Goal: Task Accomplishment & Management: Manage account settings

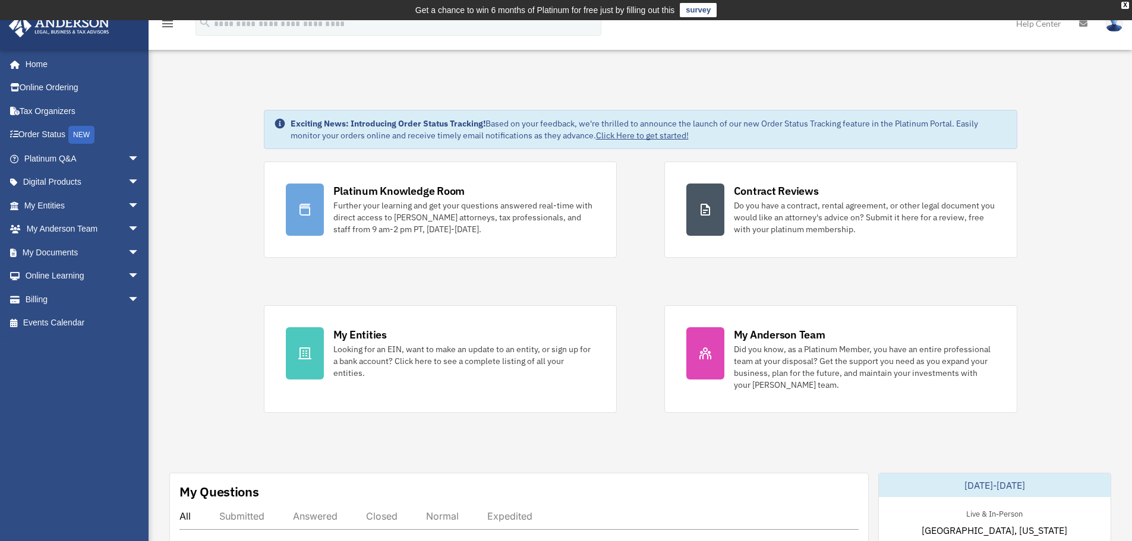
click at [83, 247] on link "My Documents arrow_drop_down" at bounding box center [82, 253] width 149 height 24
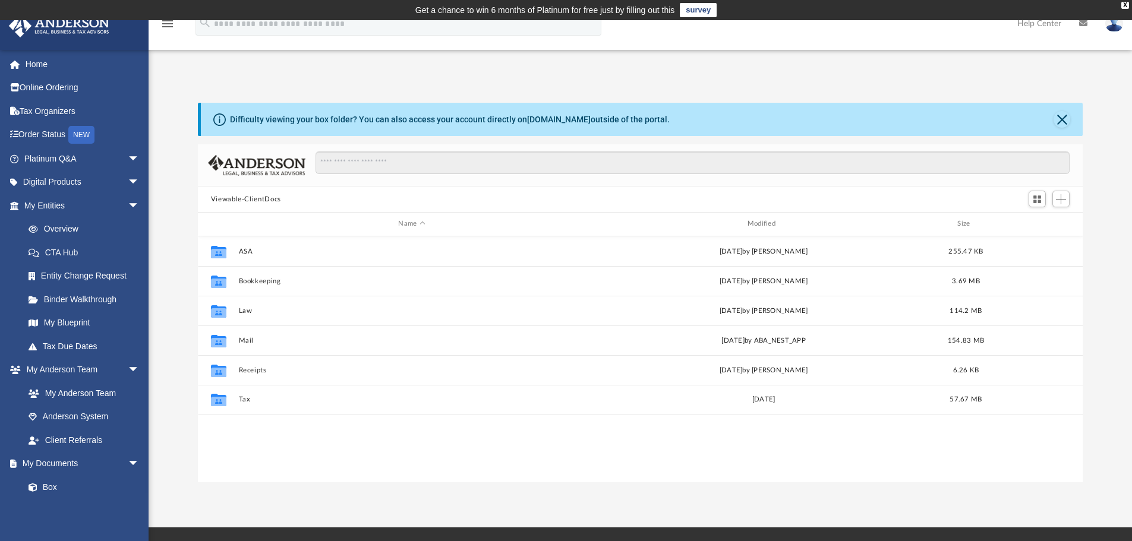
scroll to position [261, 876]
click at [245, 341] on button "Mail" at bounding box center [411, 341] width 346 height 8
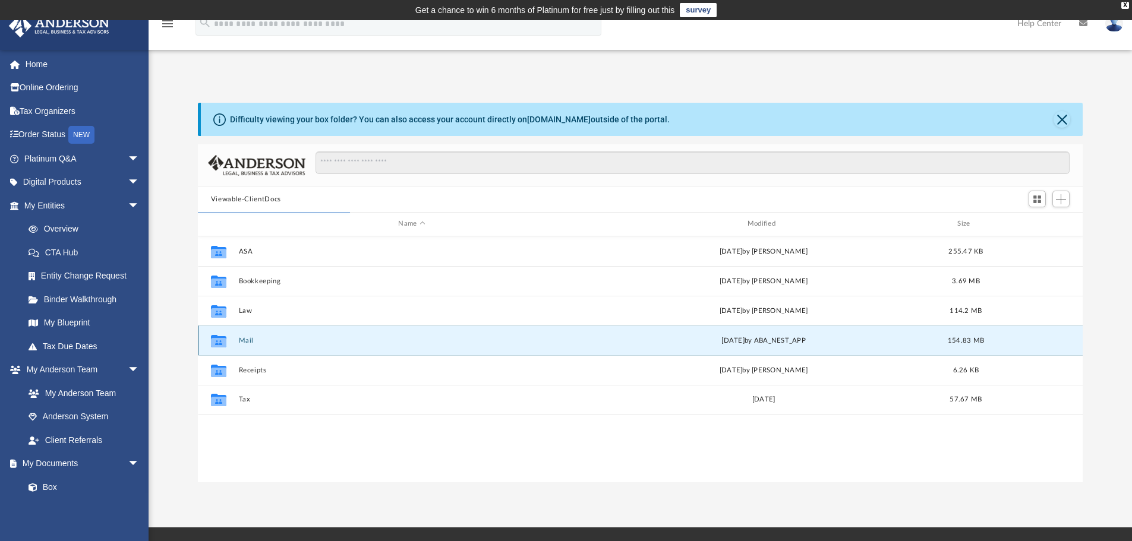
click at [225, 344] on icon "grid" at bounding box center [218, 343] width 15 height 10
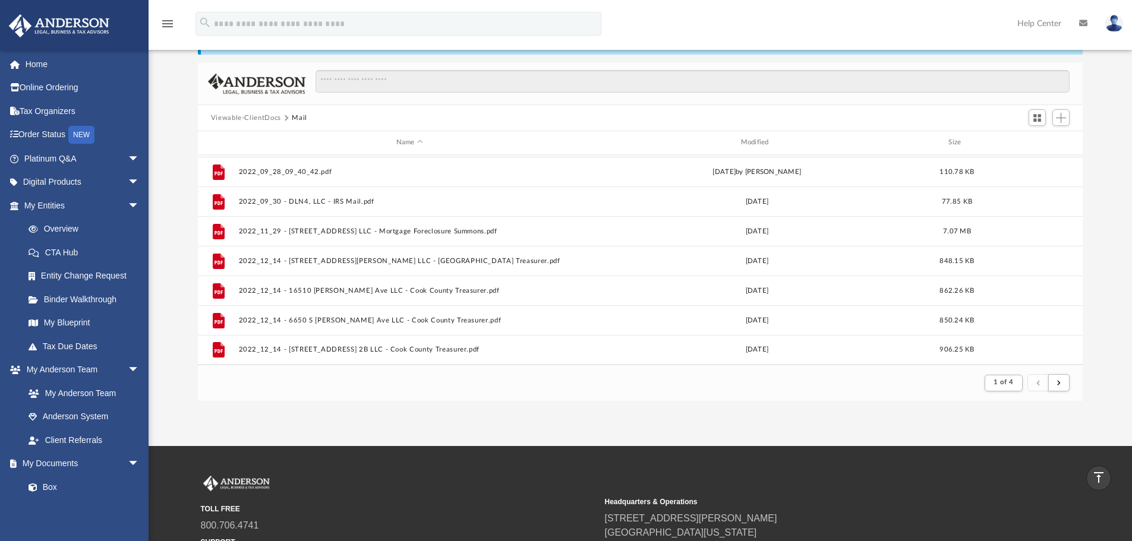
scroll to position [80, 0]
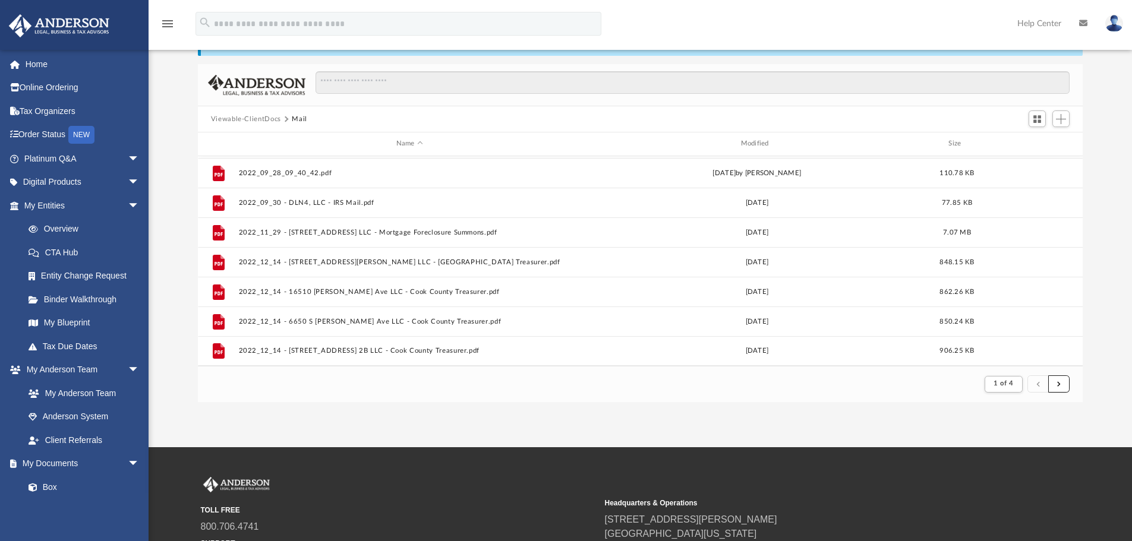
click at [1060, 382] on span "submit" at bounding box center [1059, 384] width 4 height 7
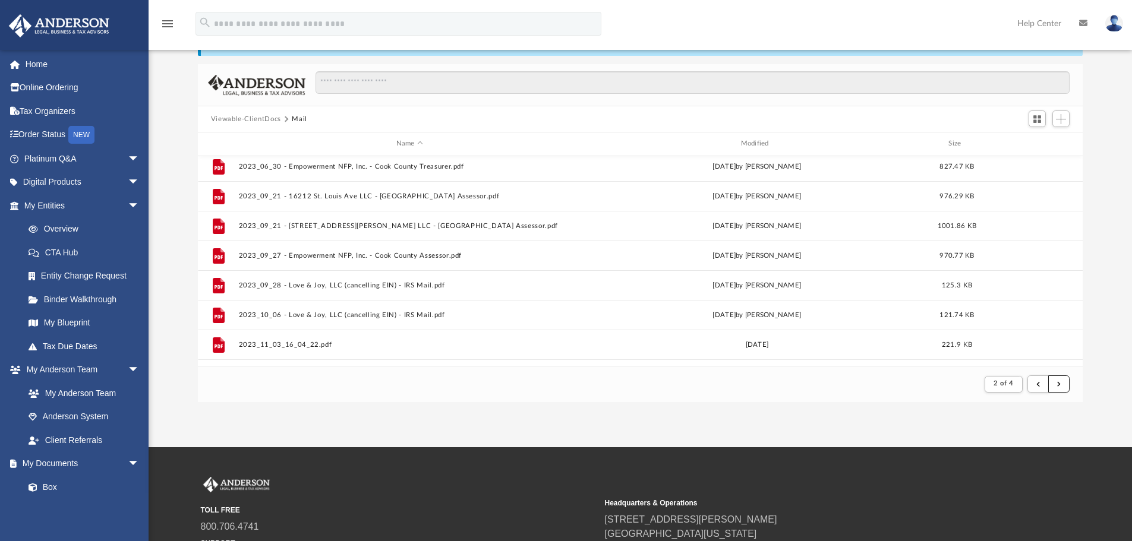
scroll to position [503, 0]
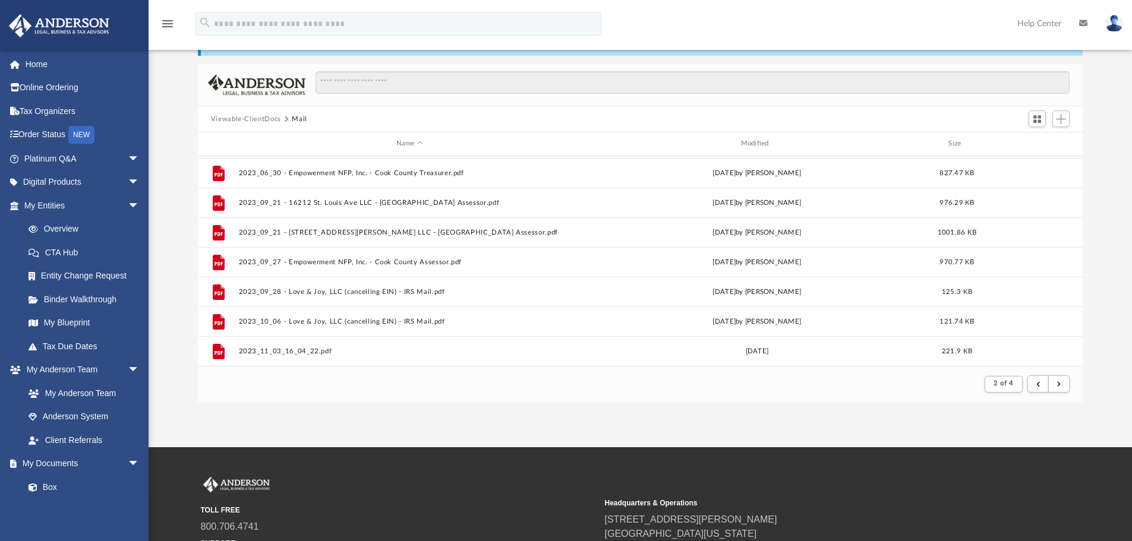
click at [300, 121] on button "Mail" at bounding box center [299, 119] width 15 height 11
click at [37, 67] on link "Home" at bounding box center [82, 64] width 149 height 24
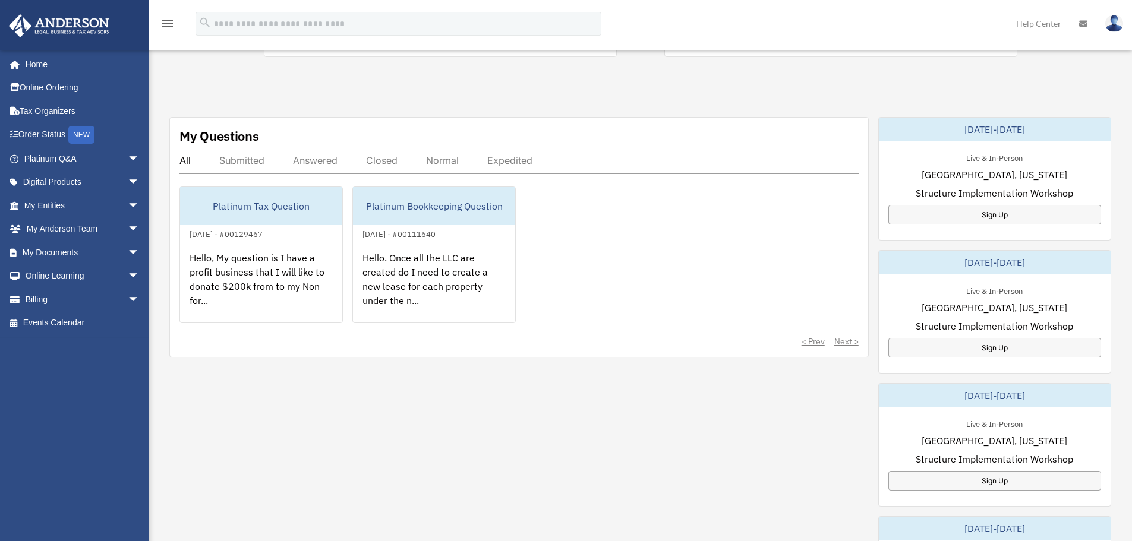
scroll to position [357, 0]
click at [90, 260] on link "My Documents arrow_drop_down" at bounding box center [82, 253] width 149 height 24
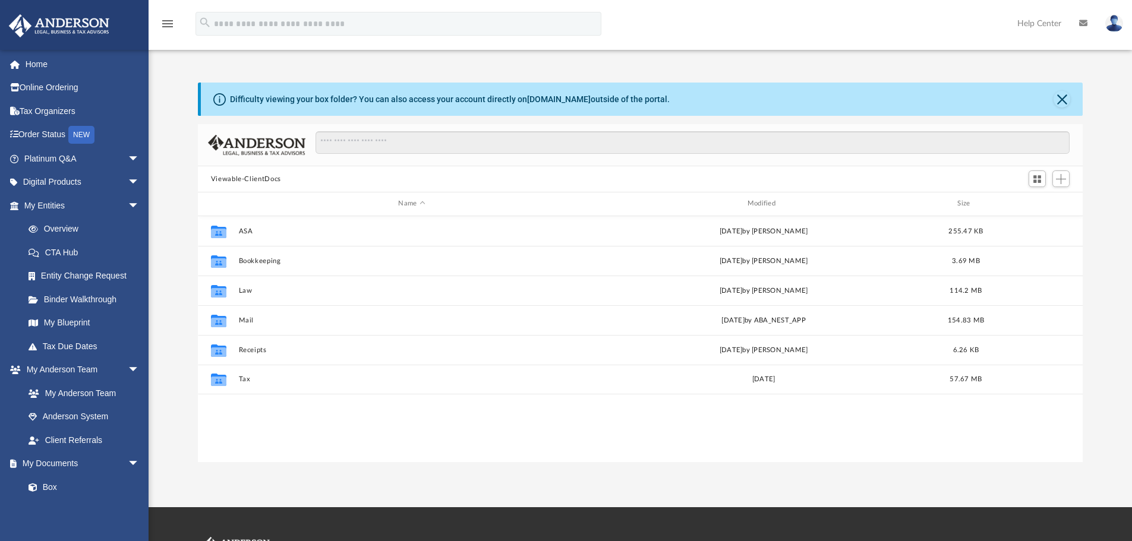
scroll to position [261, 876]
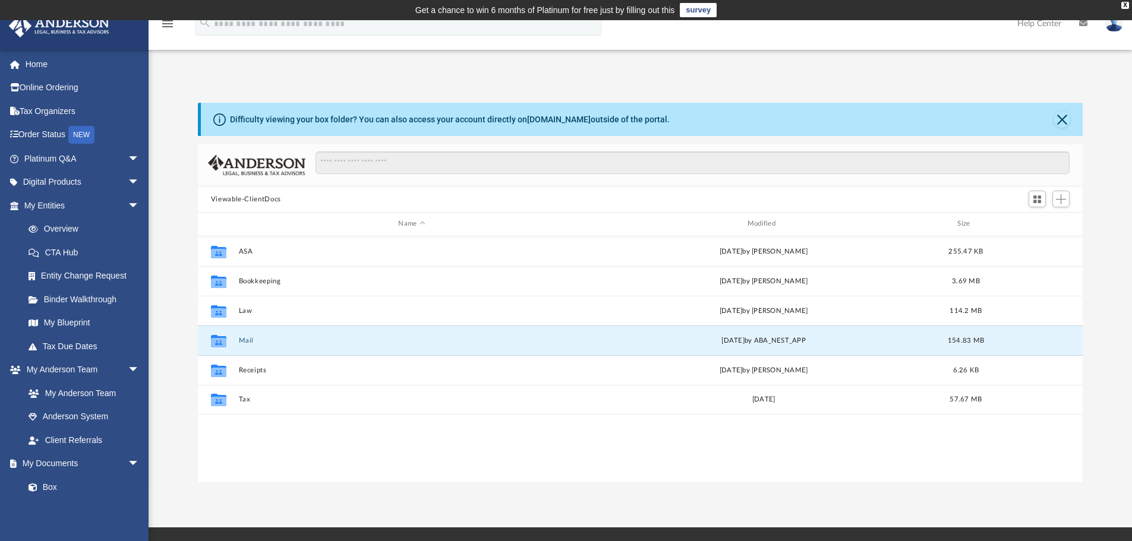
click at [245, 341] on button "Mail" at bounding box center [411, 341] width 346 height 8
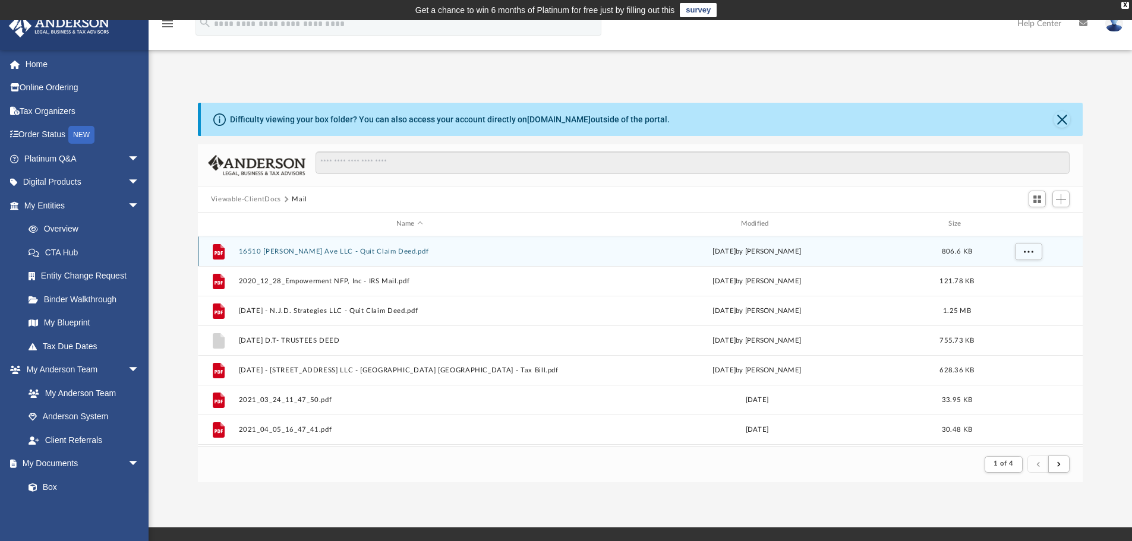
scroll to position [225, 876]
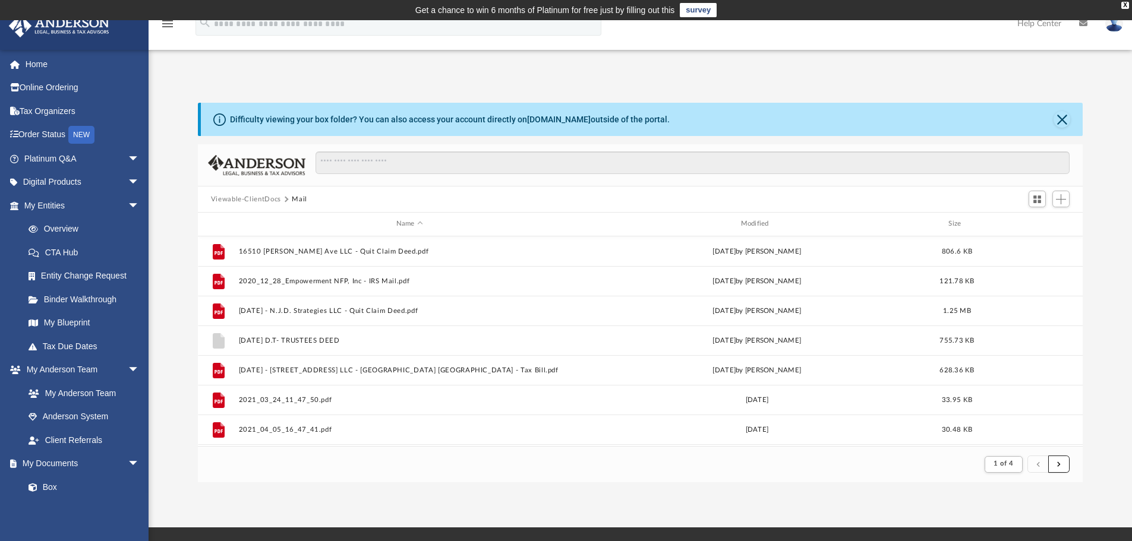
click at [1060, 465] on span "submit" at bounding box center [1059, 464] width 4 height 7
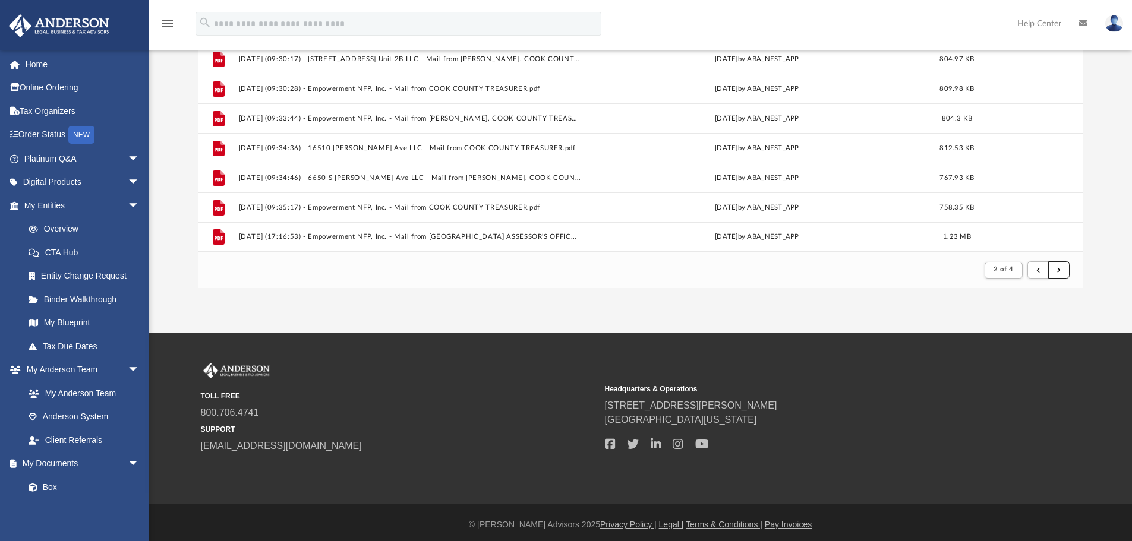
scroll to position [199, 0]
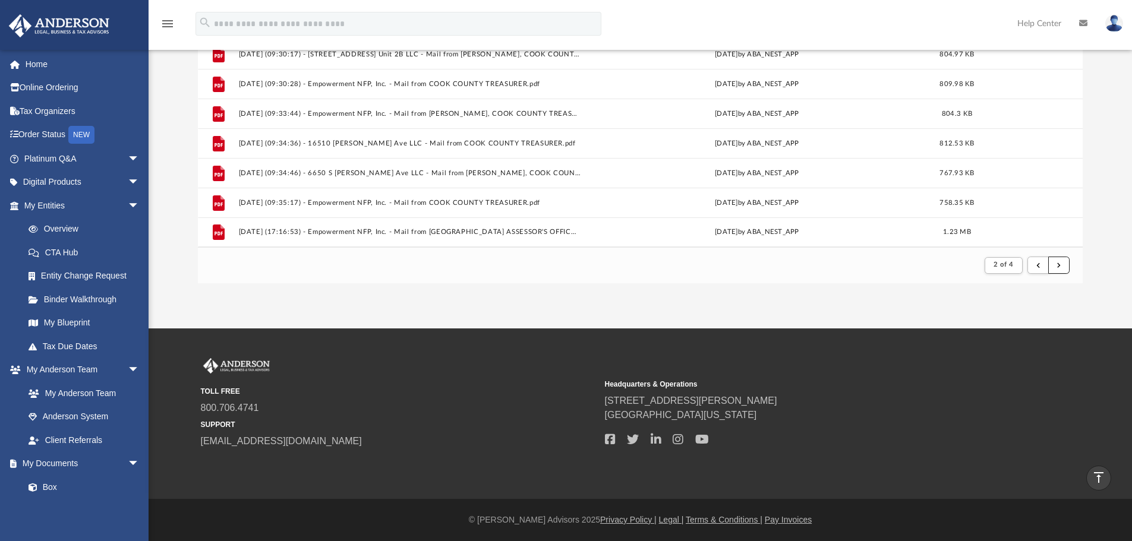
click at [1064, 260] on button "submit" at bounding box center [1058, 265] width 21 height 17
click at [1058, 265] on span "submit" at bounding box center [1059, 265] width 4 height 7
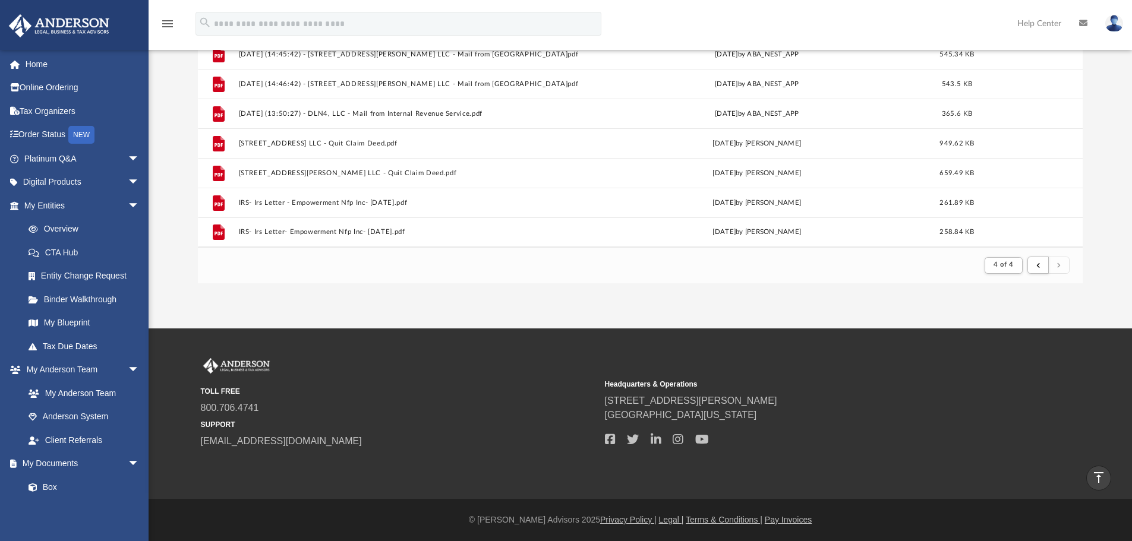
scroll to position [325, 0]
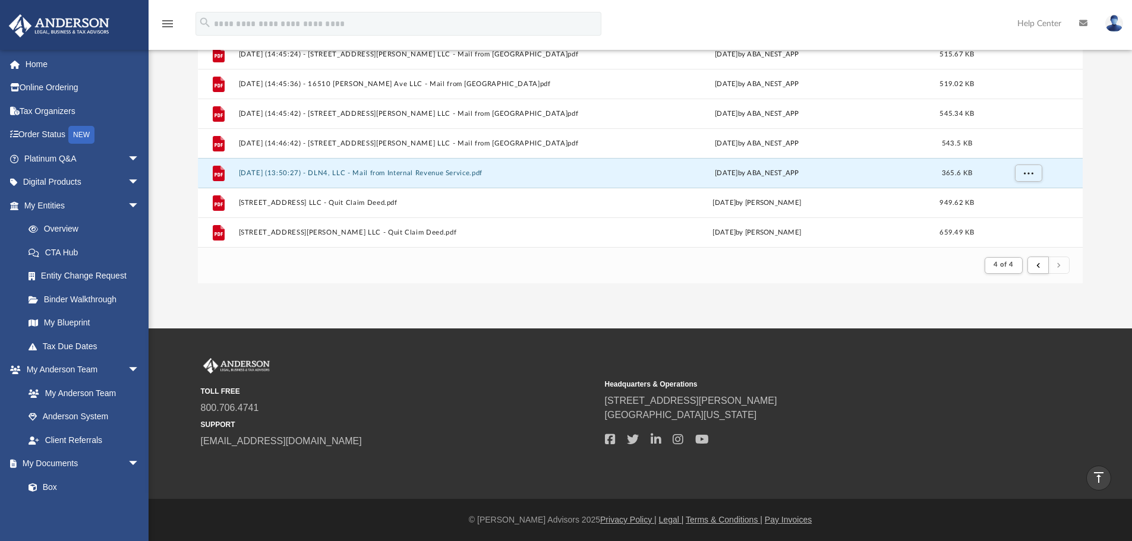
click at [383, 170] on button "2025.09.17 (13:50:27) - DLN4, LLC - Mail from Internal Revenue Service.pdf" at bounding box center [409, 173] width 342 height 8
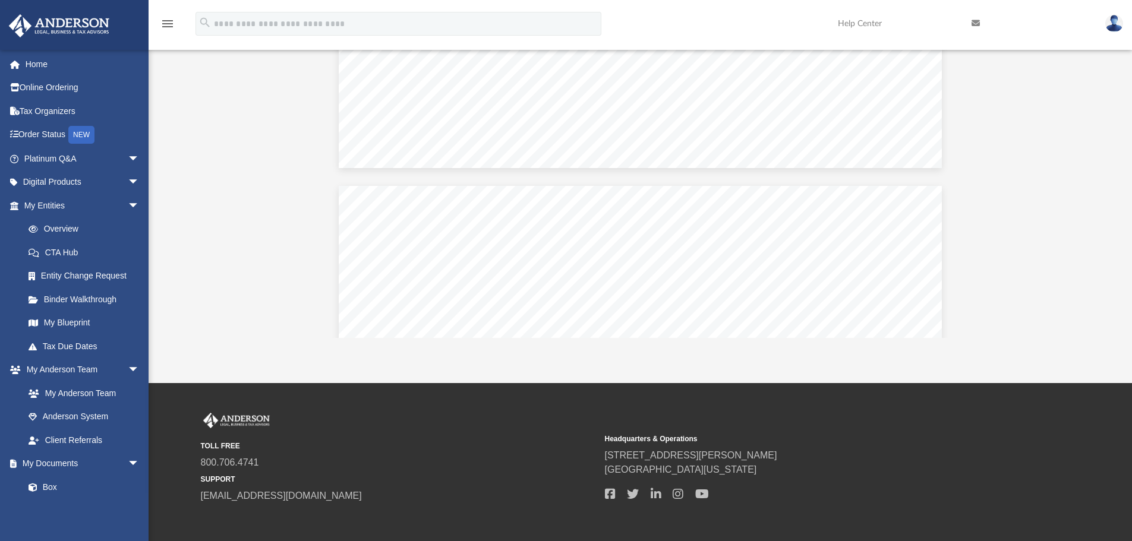
scroll to position [654, 0]
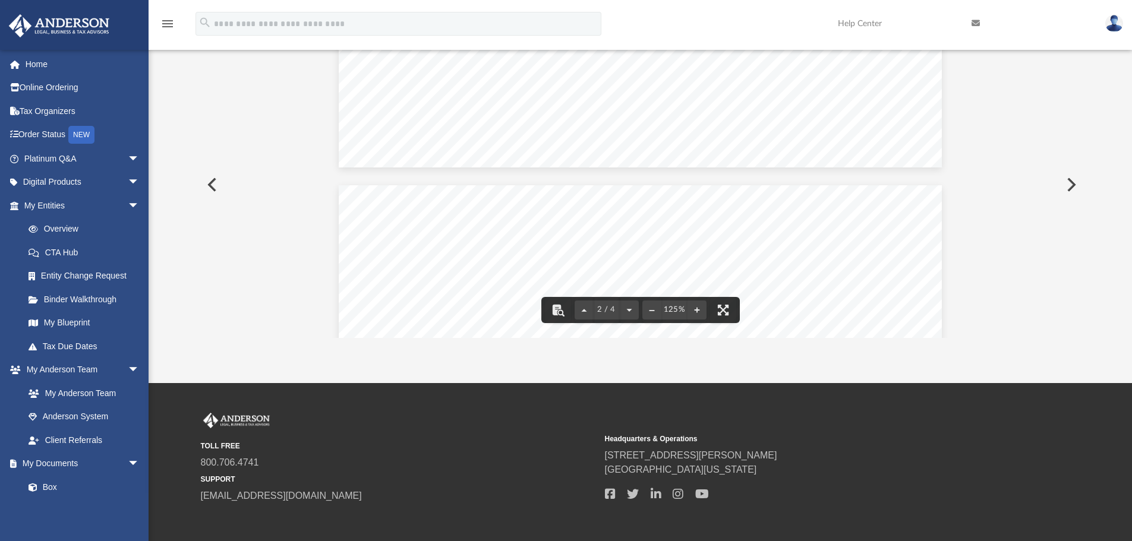
click at [67, 65] on link "Home" at bounding box center [82, 64] width 149 height 24
